Goal: Transaction & Acquisition: Download file/media

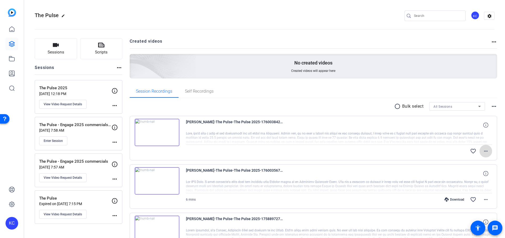
click at [482, 154] on mat-icon "more_horiz" at bounding box center [485, 151] width 6 height 6
click at [482, 152] on div at bounding box center [252, 119] width 505 height 238
click at [276, 145] on div "favorite_border more_horiz" at bounding box center [339, 151] width 306 height 13
click at [482, 152] on mat-icon "more_horiz" at bounding box center [485, 151] width 6 height 6
click at [482, 150] on mat-icon "more_horiz" at bounding box center [485, 151] width 6 height 6
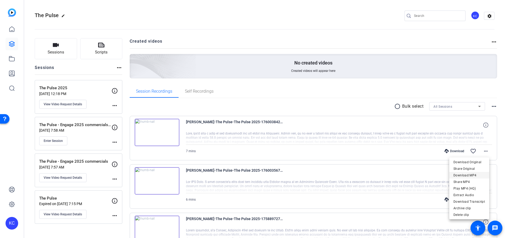
click at [470, 175] on span "Download MP4" at bounding box center [469, 175] width 32 height 6
click at [483, 201] on mat-icon "more_horiz" at bounding box center [485, 199] width 6 height 6
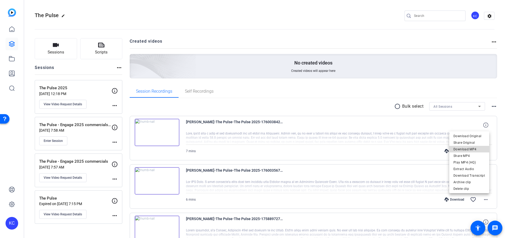
click at [472, 148] on span "Download MP4" at bounding box center [469, 149] width 32 height 6
